Goal: Task Accomplishment & Management: Manage account settings

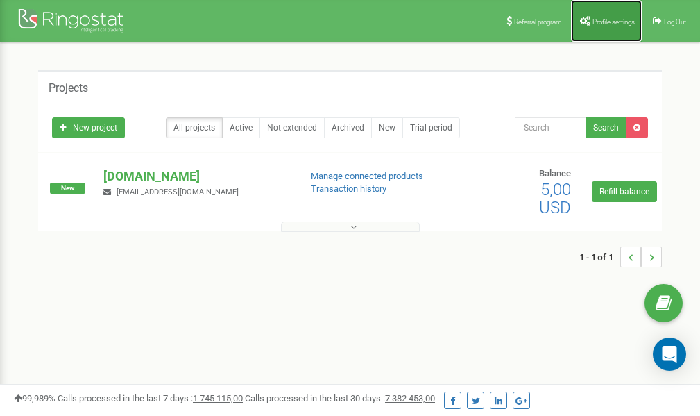
click at [605, 22] on span "Profile settings" at bounding box center [613, 22] width 42 height 8
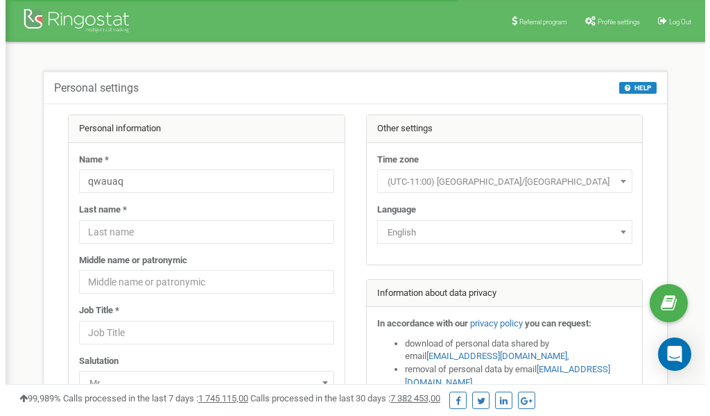
scroll to position [69, 0]
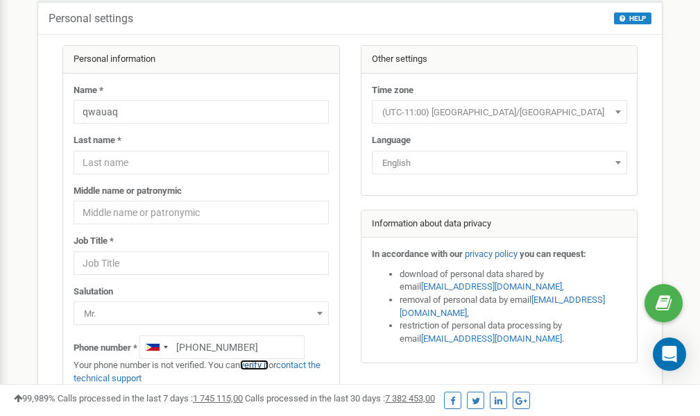
click at [262, 365] on link "verify it" at bounding box center [254, 364] width 28 height 10
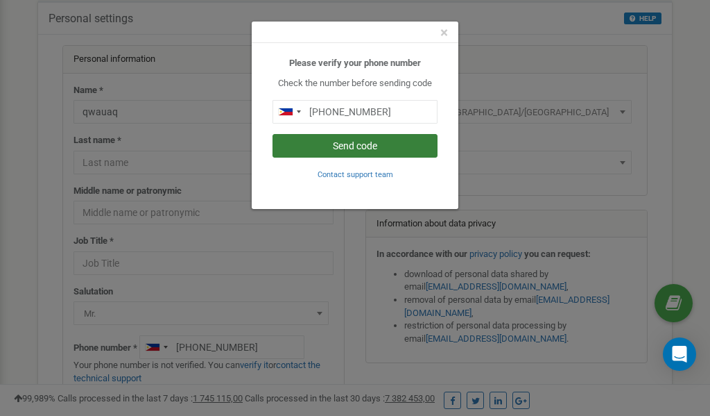
click at [366, 144] on button "Send code" at bounding box center [355, 146] width 165 height 24
